Goal: Task Accomplishment & Management: Manage account settings

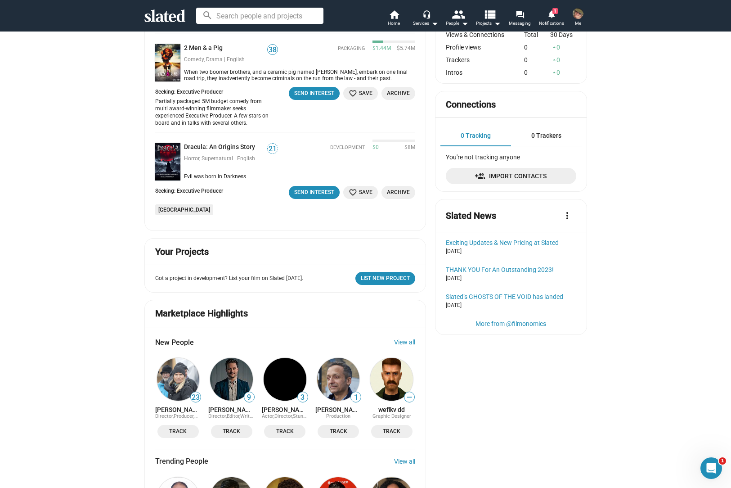
scroll to position [208, 0]
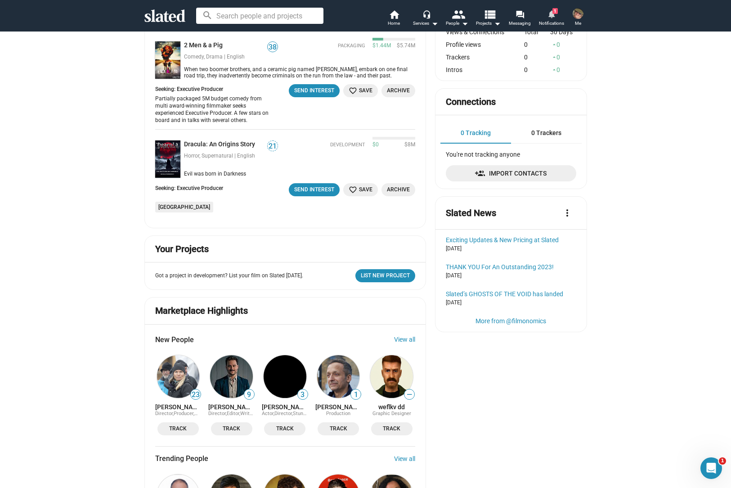
click at [552, 13] on span "1" at bounding box center [554, 11] width 5 height 6
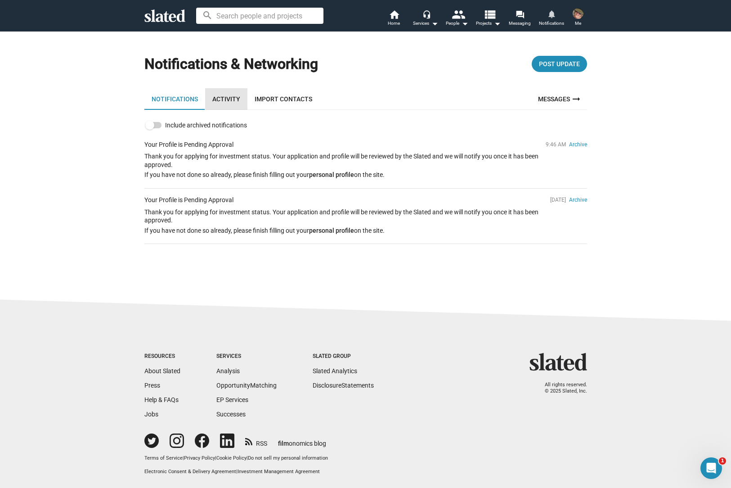
click at [229, 99] on link "Activity" at bounding box center [226, 99] width 42 height 22
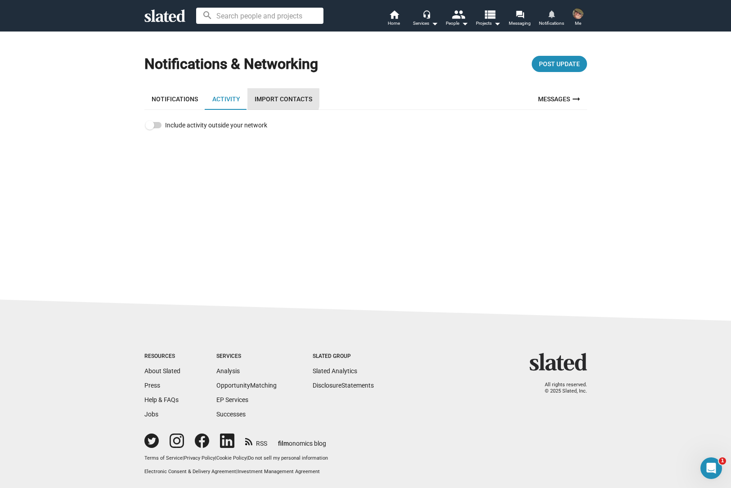
click at [278, 98] on link "Import Contacts" at bounding box center [283, 99] width 72 height 22
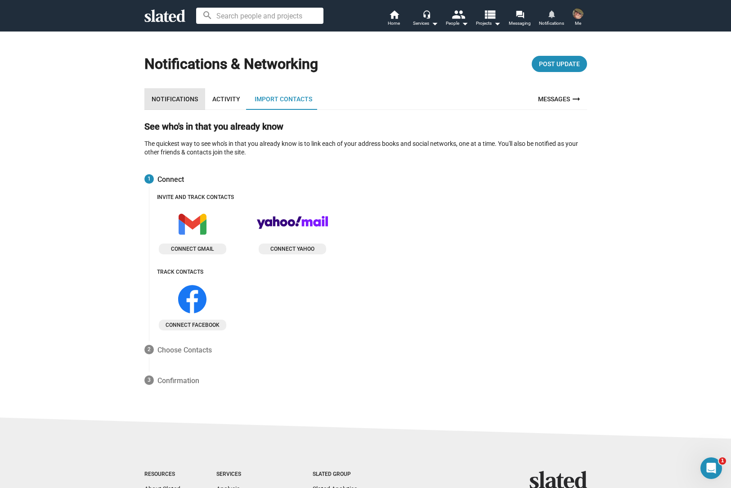
click at [175, 94] on link "Notifications" at bounding box center [174, 99] width 61 height 22
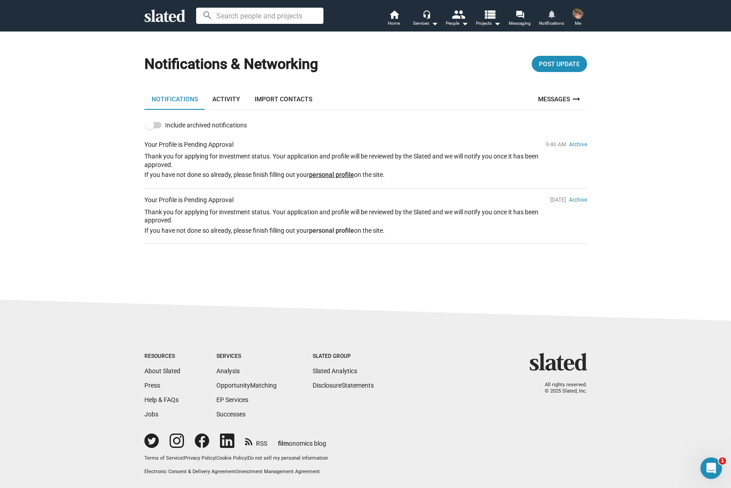
click at [338, 173] on link "personal profile" at bounding box center [331, 174] width 45 height 7
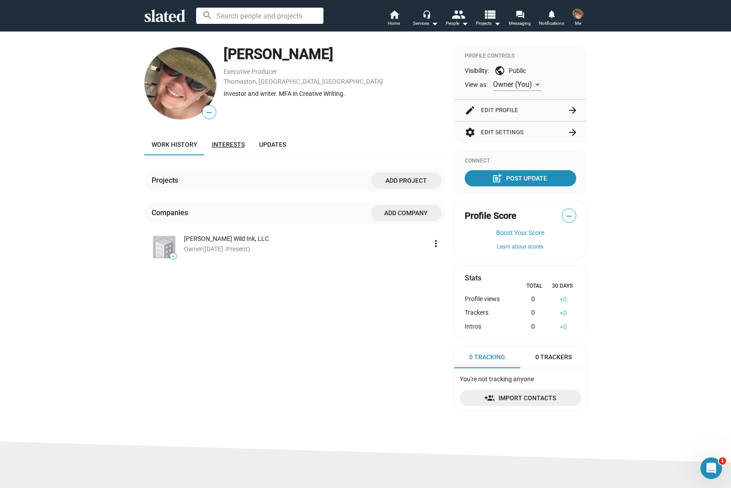
click at [215, 147] on span "Interests" at bounding box center [228, 144] width 33 height 7
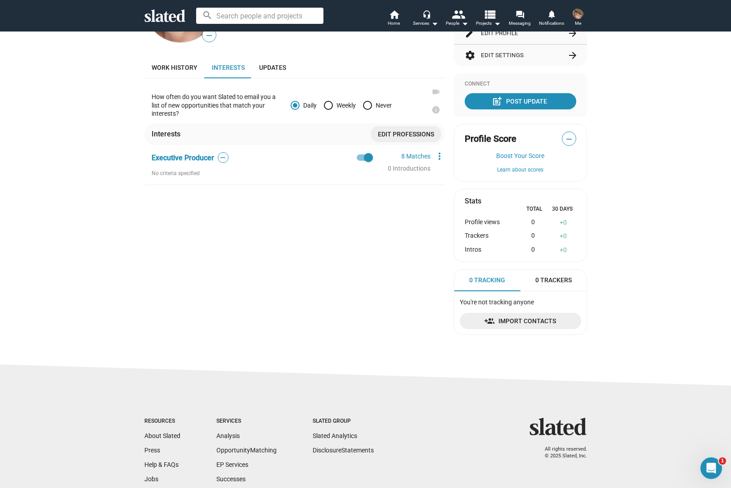
scroll to position [90, 0]
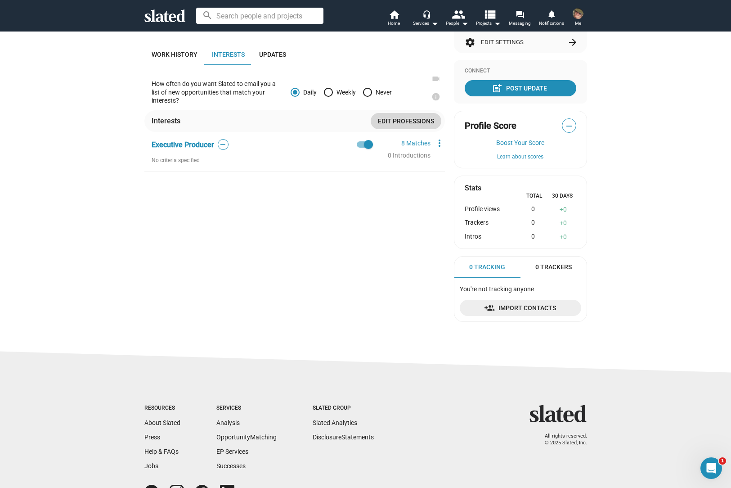
click at [396, 119] on span "Edit professions" at bounding box center [406, 121] width 56 height 16
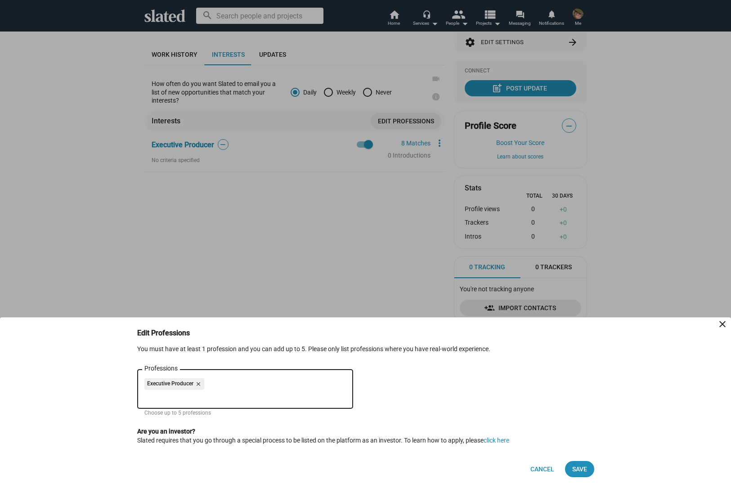
click at [721, 323] on mat-icon "close" at bounding box center [722, 323] width 11 height 11
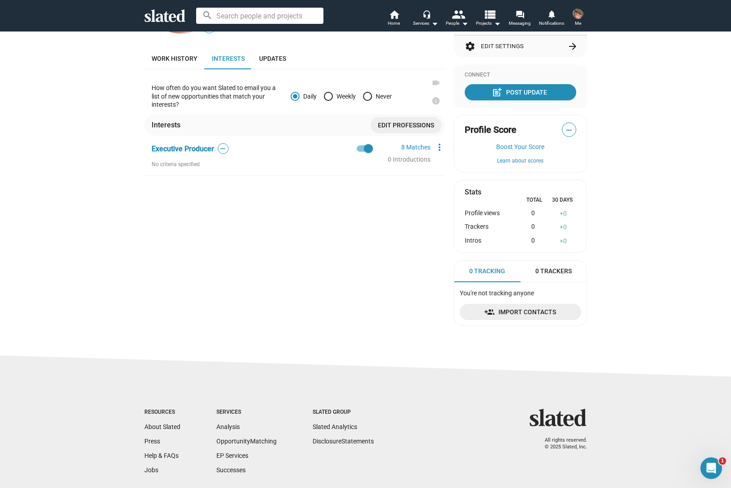
scroll to position [0, 0]
